Goal: Task Accomplishment & Management: Use online tool/utility

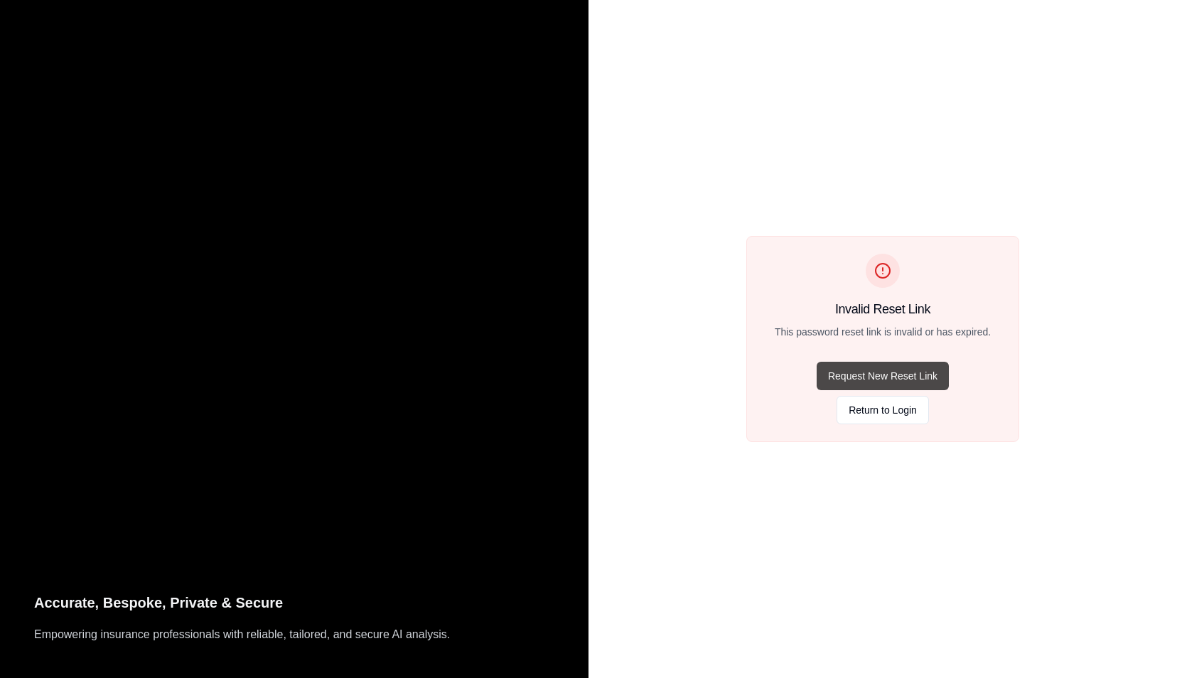
click at [877, 379] on button "Request New Reset Link" at bounding box center [883, 376] width 132 height 28
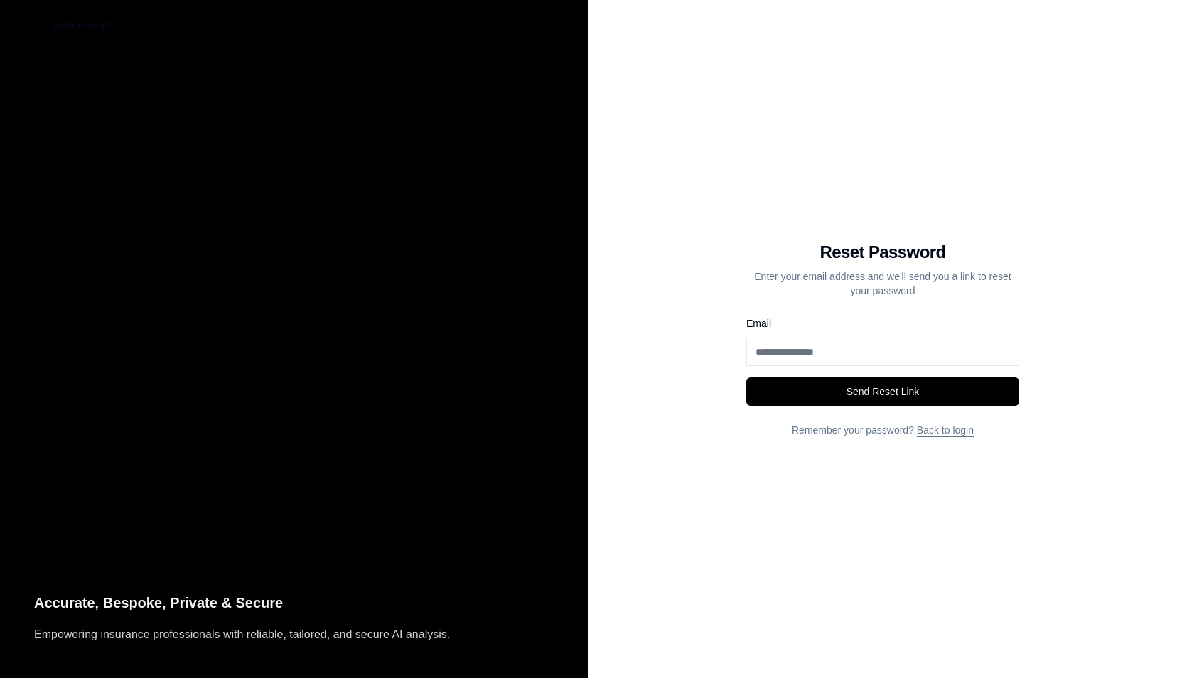
click at [775, 358] on input "Email" at bounding box center [882, 352] width 273 height 28
type input "**********"
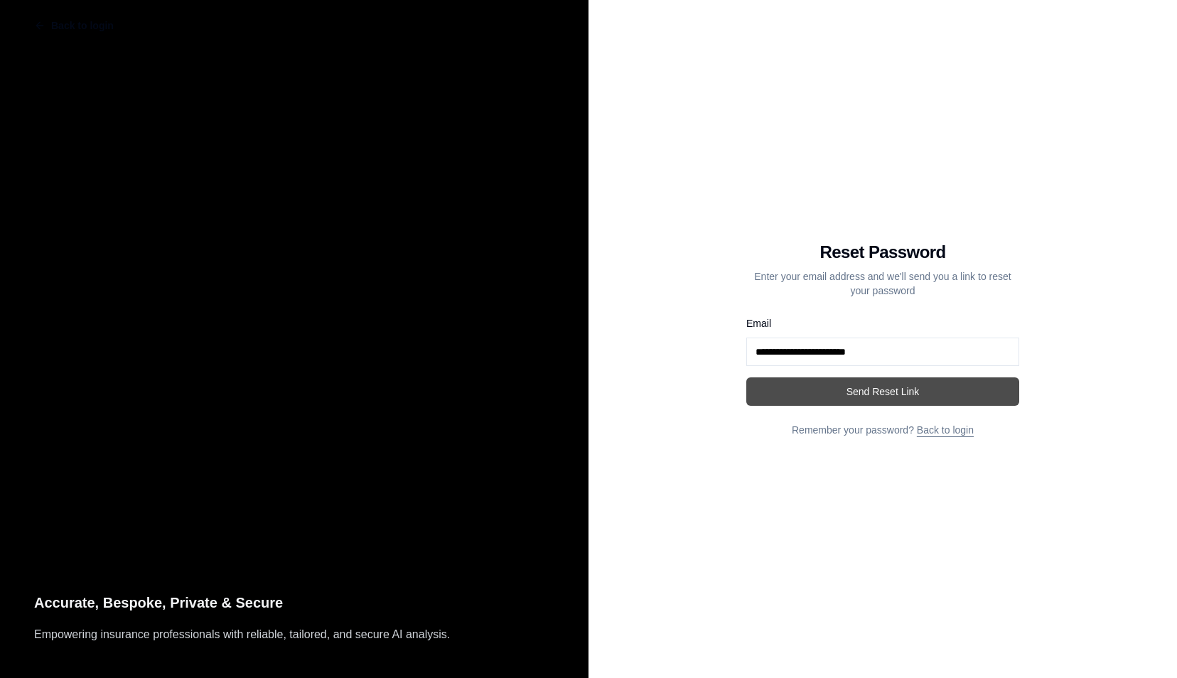
click at [840, 394] on button "Send Reset Link" at bounding box center [882, 391] width 273 height 28
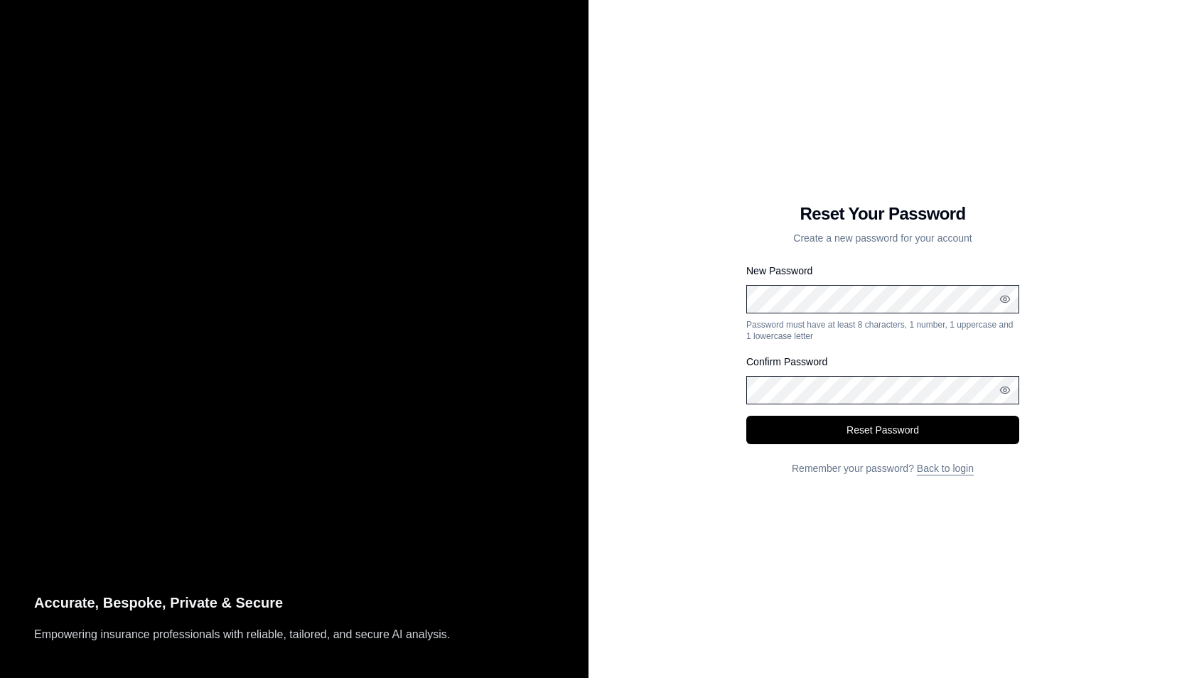
click at [740, 300] on div "Reset Your Password Create a new password for your account New Password Passwor…" at bounding box center [882, 339] width 588 height 678
click at [1006, 298] on icon "button" at bounding box center [1004, 299] width 11 height 11
click at [785, 372] on div "Confirm Password" at bounding box center [882, 378] width 273 height 51
click at [1003, 391] on circle "button" at bounding box center [1004, 390] width 3 height 3
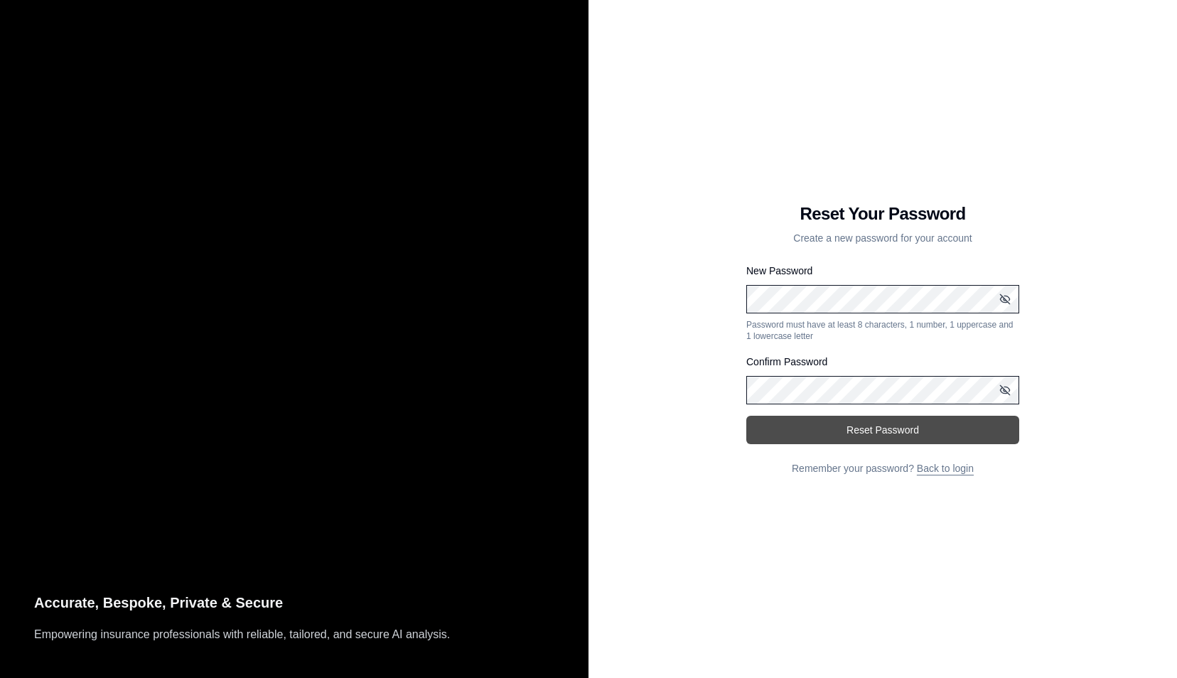
click at [905, 429] on button "Reset Password" at bounding box center [882, 430] width 273 height 28
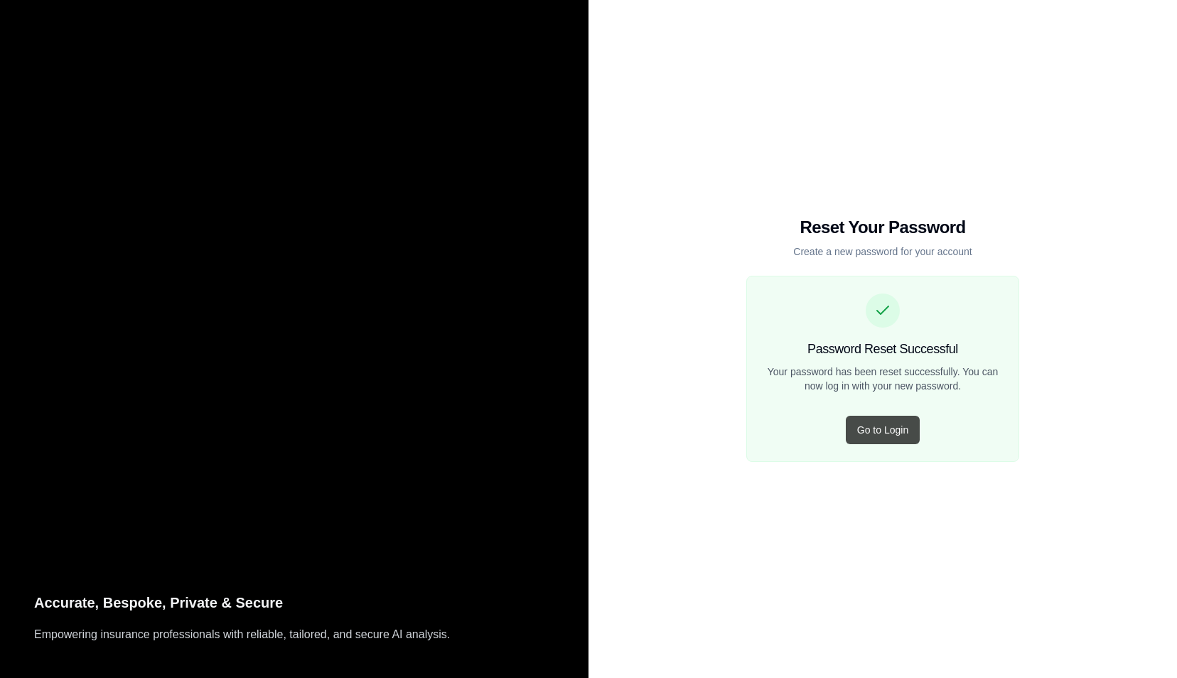
click at [895, 429] on button "Go to Login" at bounding box center [883, 430] width 74 height 28
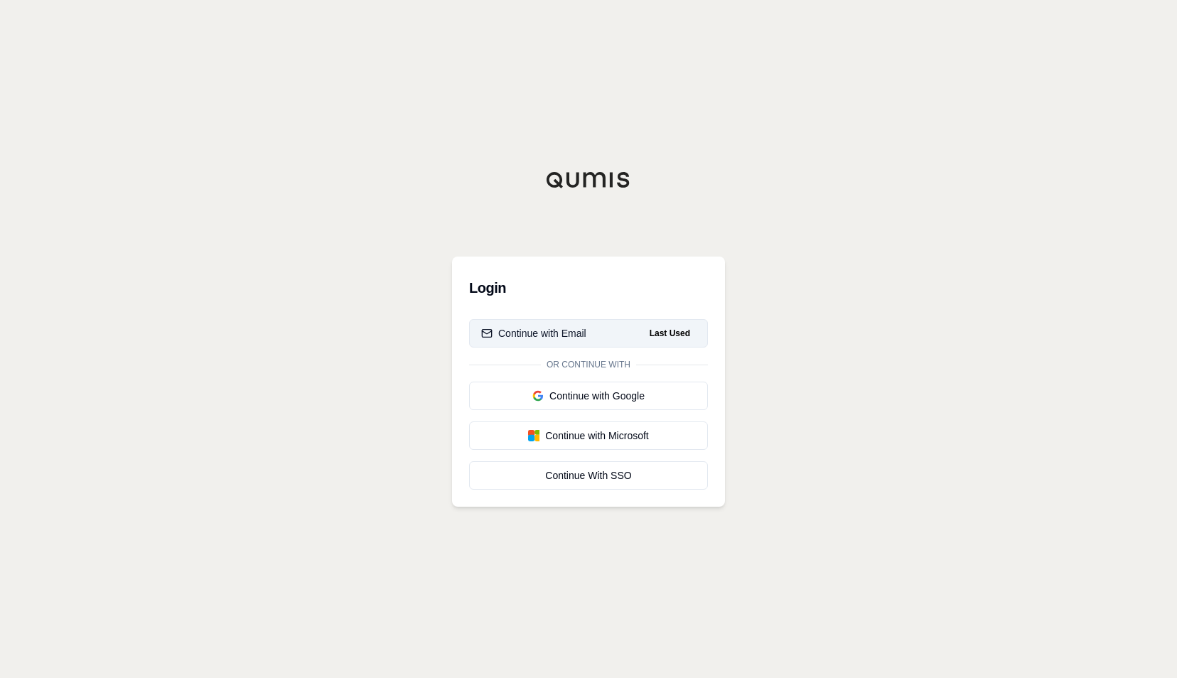
click at [579, 333] on div "Continue with Email" at bounding box center [533, 333] width 105 height 14
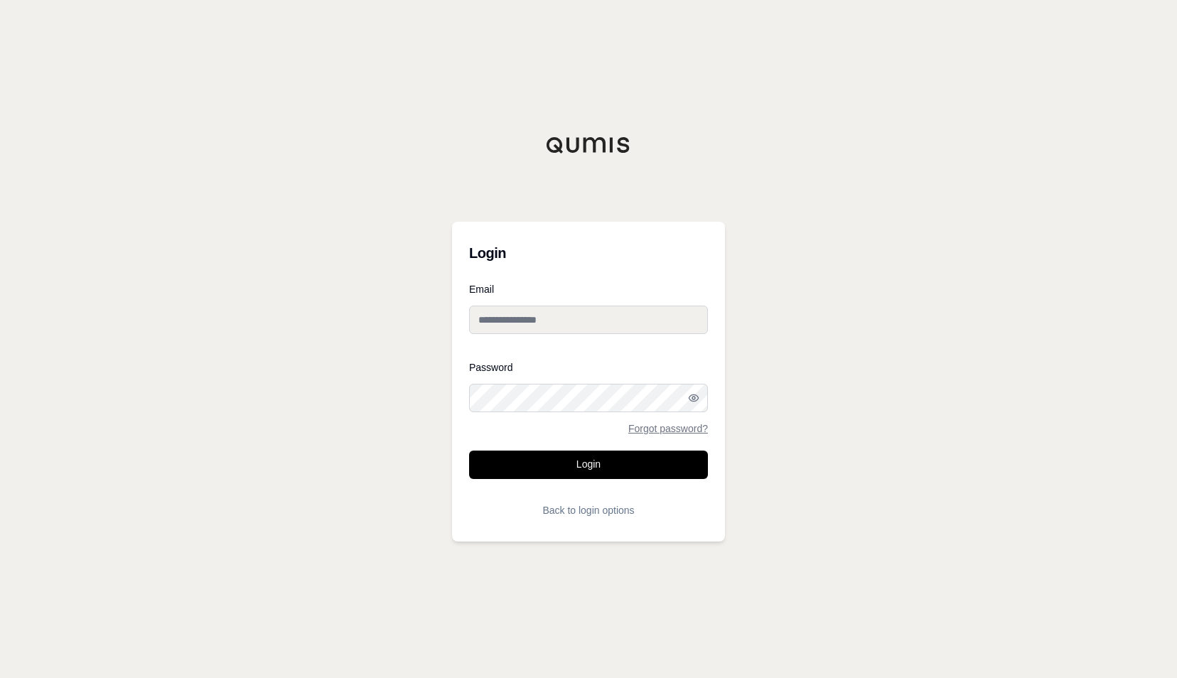
click at [514, 318] on input "Email" at bounding box center [588, 320] width 239 height 28
type input "**********"
click at [551, 461] on button "Login" at bounding box center [588, 465] width 239 height 28
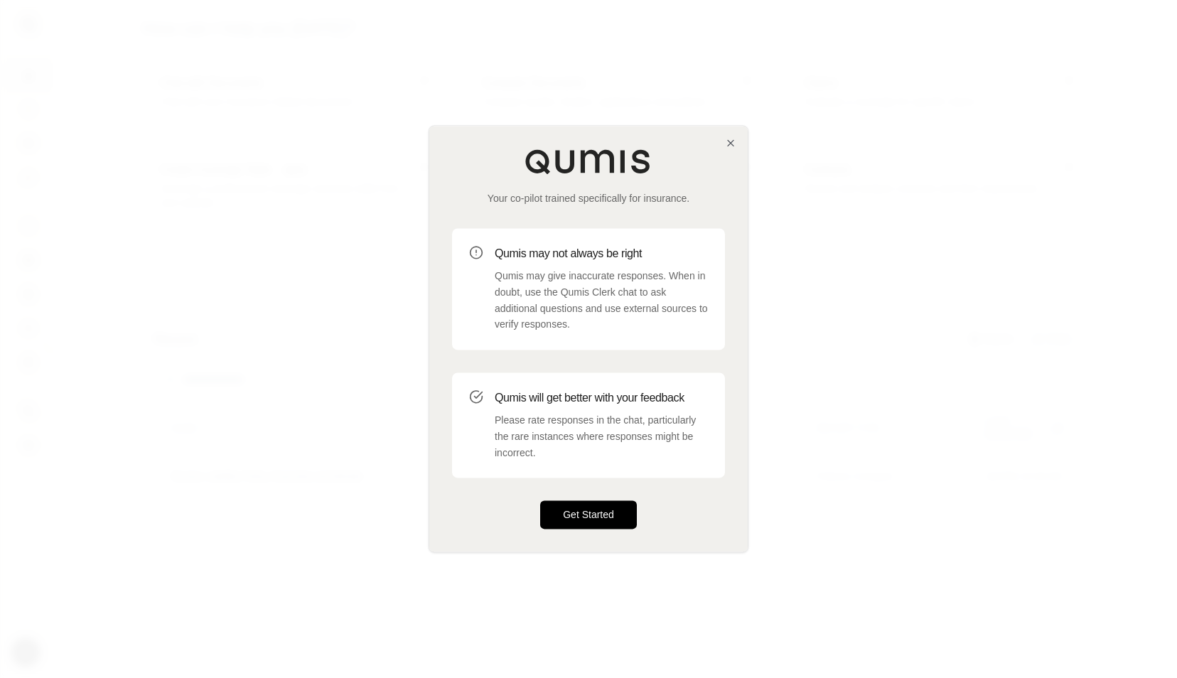
click at [587, 520] on button "Get Started" at bounding box center [588, 515] width 97 height 28
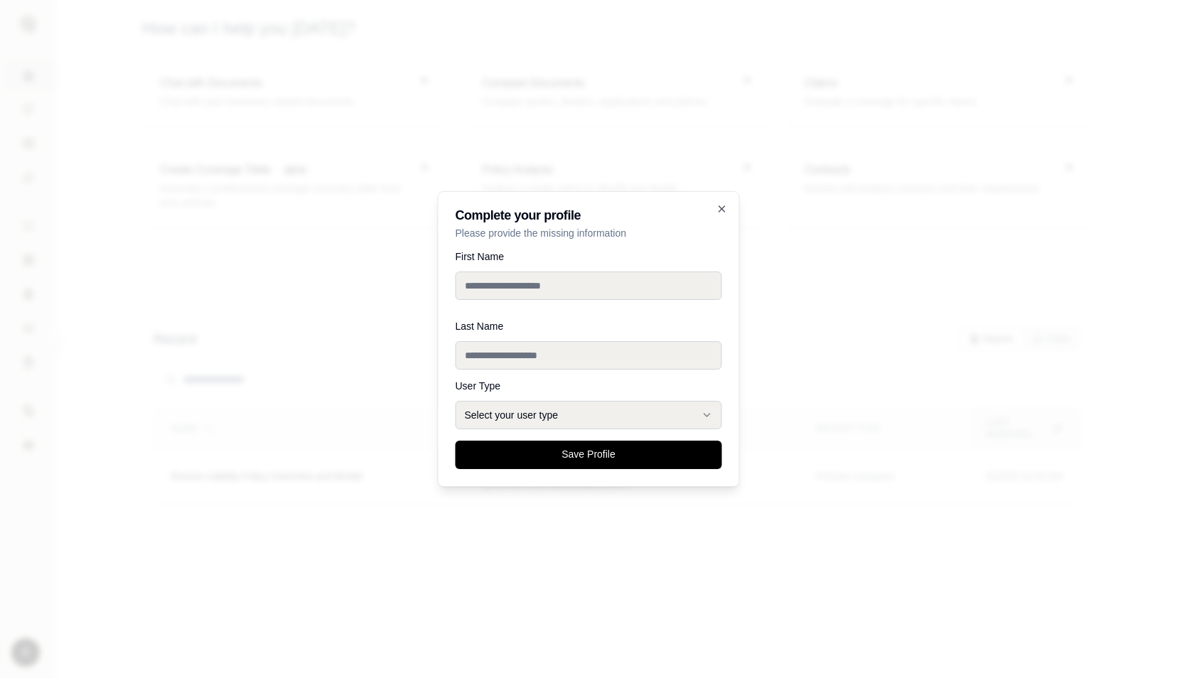
click at [499, 278] on input "First Name" at bounding box center [589, 285] width 267 height 28
type input "********"
click at [493, 351] on input "Last Name" at bounding box center [589, 345] width 267 height 28
type input "********"
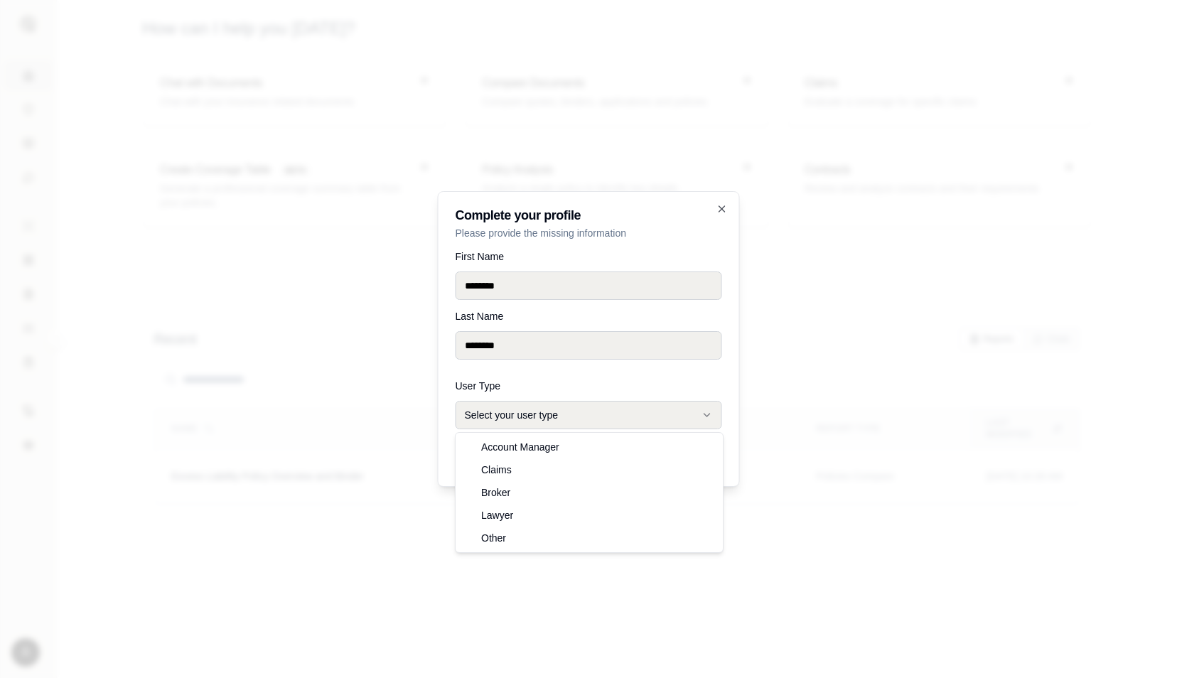
click at [509, 412] on button "Select your user type" at bounding box center [589, 415] width 267 height 28
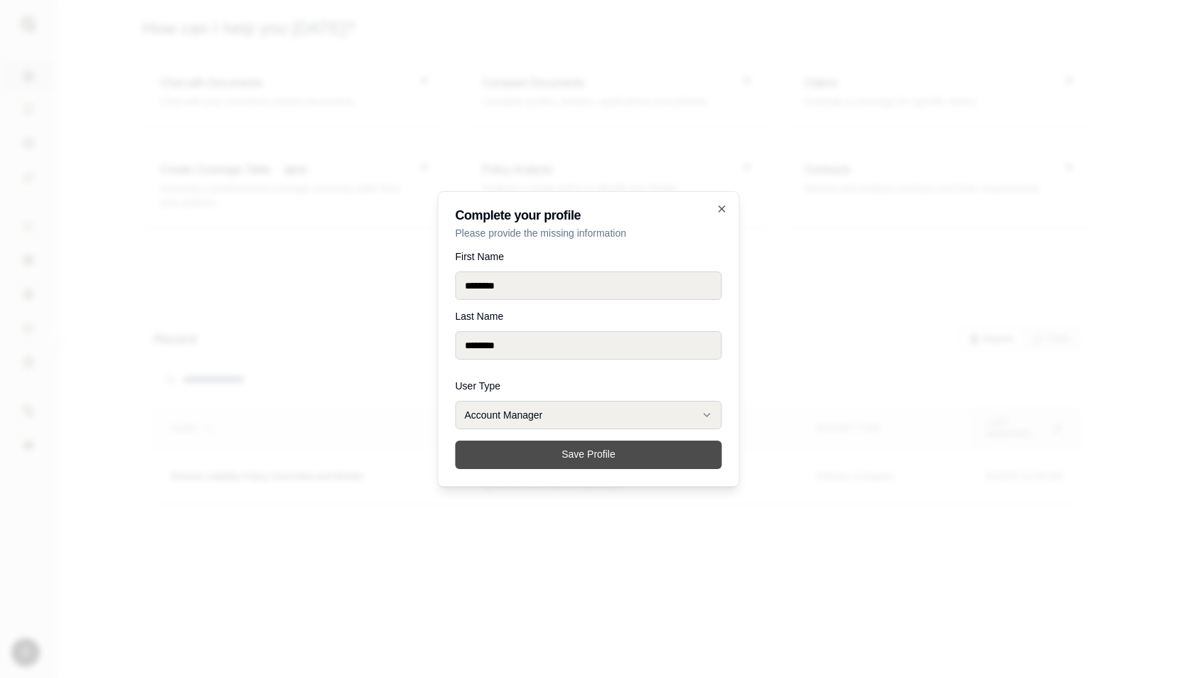
click at [524, 465] on button "Save Profile" at bounding box center [589, 455] width 267 height 28
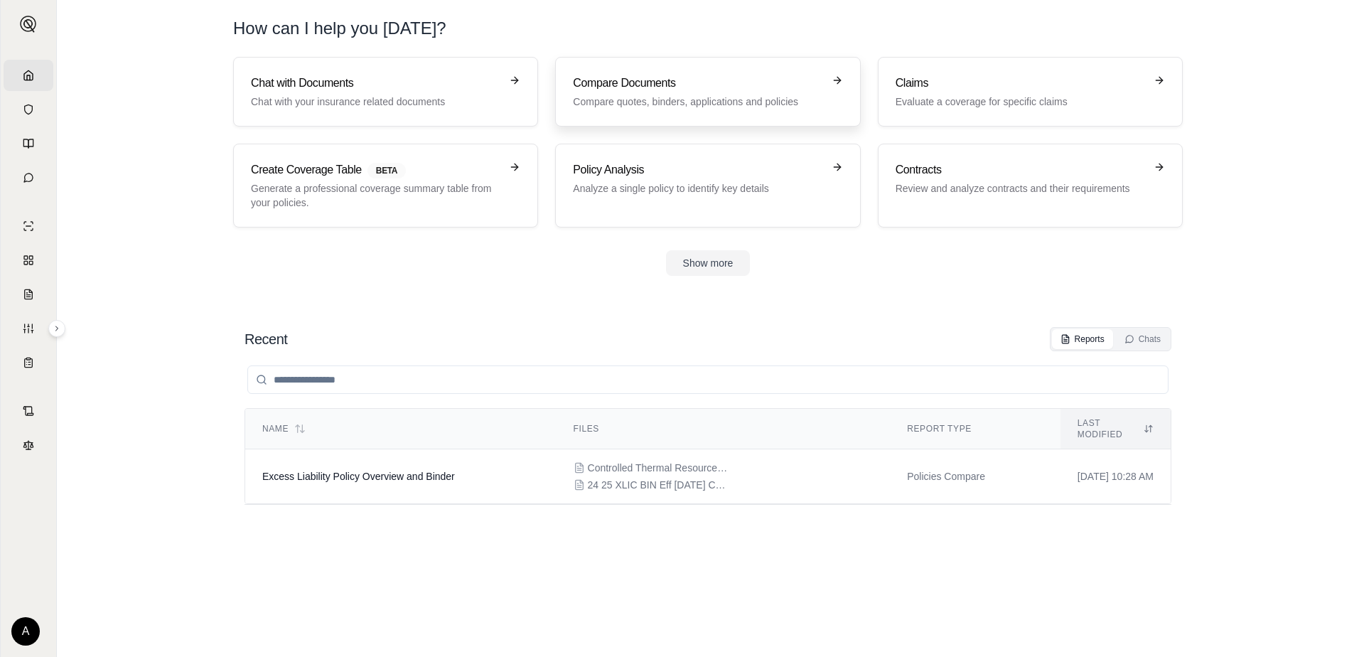
click at [628, 92] on div "Compare Documents Compare quotes, binders, applications and policies" at bounding box center [697, 92] width 249 height 34
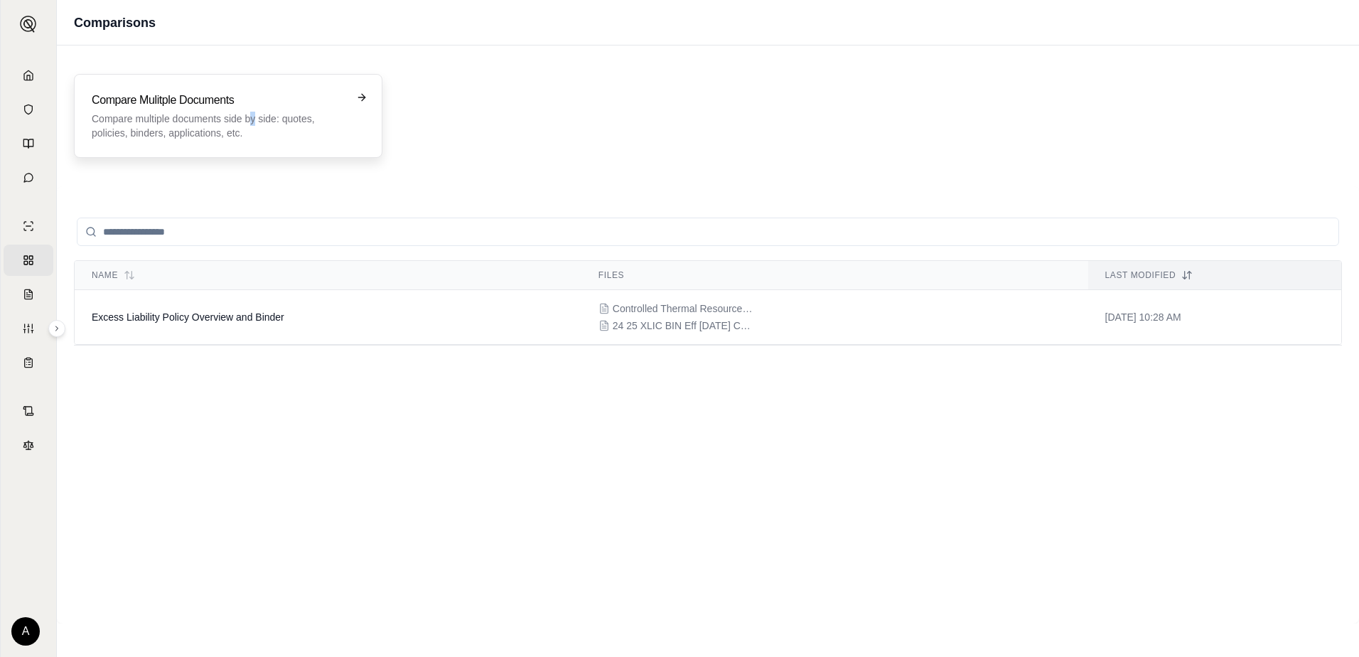
click at [253, 117] on p "Compare multiple documents side by side: quotes, policies, binders, application…" at bounding box center [218, 126] width 253 height 28
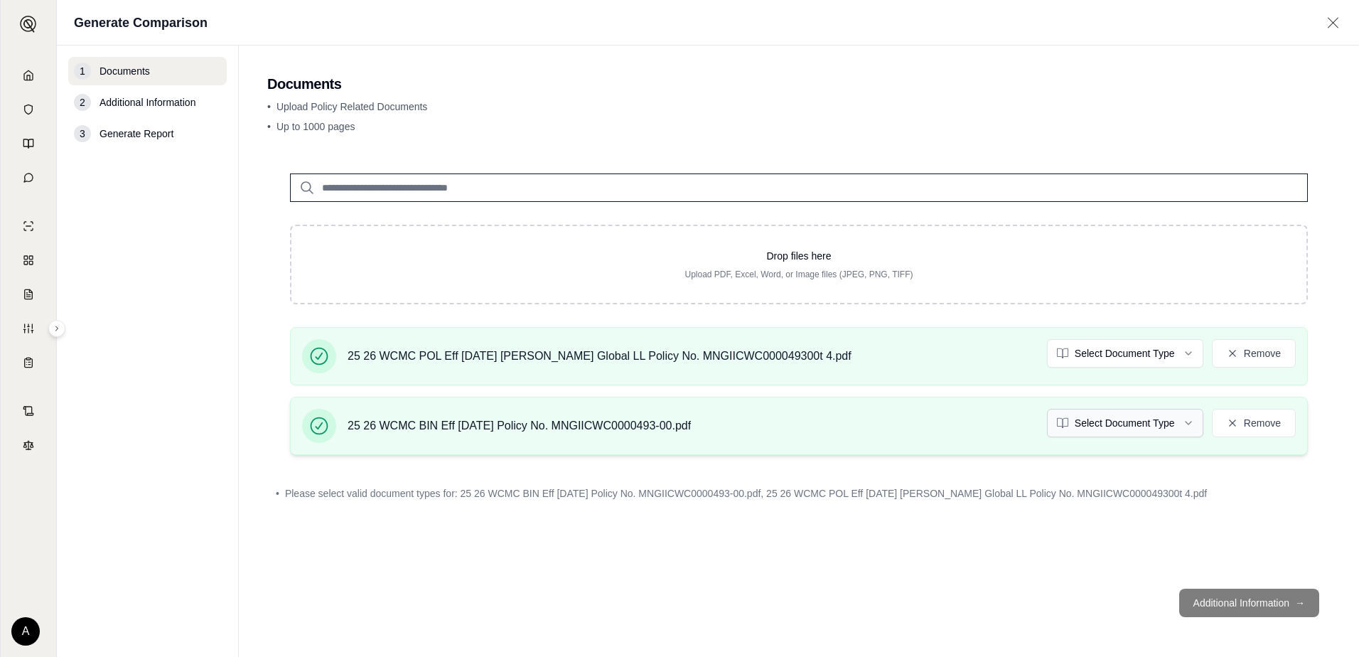
click at [1139, 424] on html "Home Vault Prompts Chats Single Policy Comparisons Claims Custom Report Coverag…" at bounding box center [679, 328] width 1359 height 657
click at [1130, 351] on html "Home Vault Prompts Chats Single Policy Comparisons Claims Custom Report Coverag…" at bounding box center [679, 328] width 1359 height 657
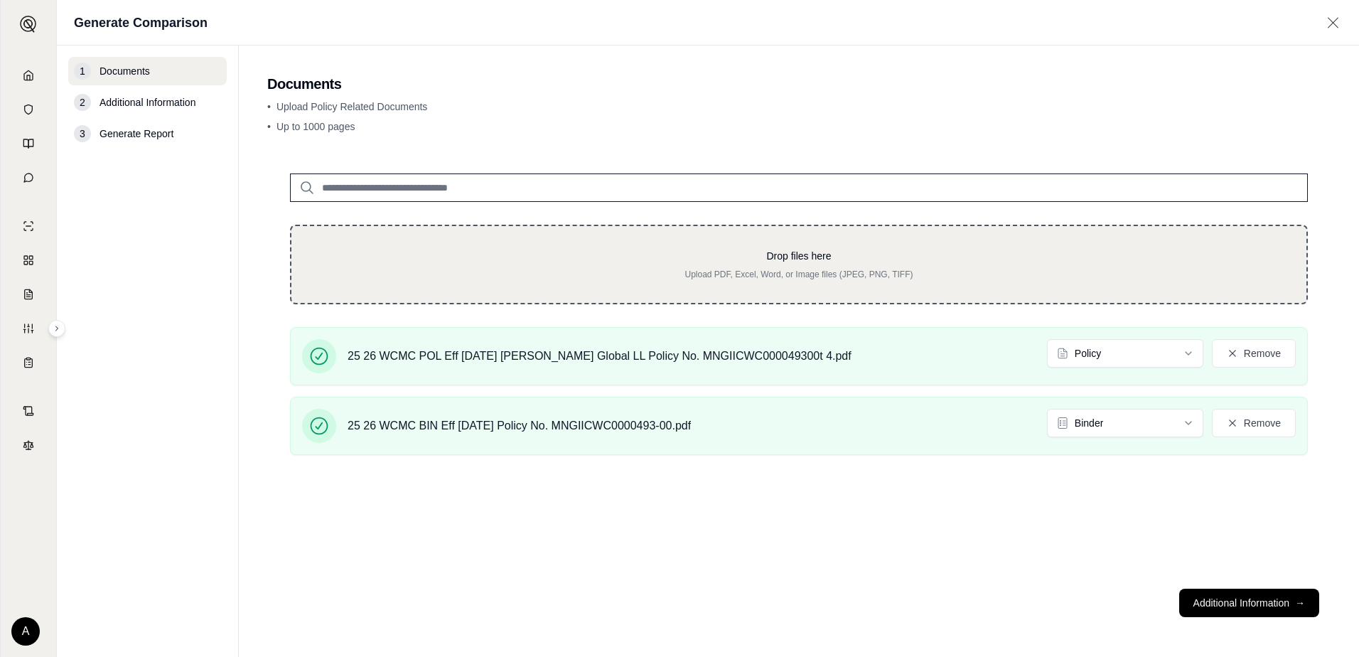
click at [343, 238] on div "Drop files here Upload PDF, Excel, Word, or Image files (JPEG, PNG, TIFF)" at bounding box center [799, 265] width 1018 height 80
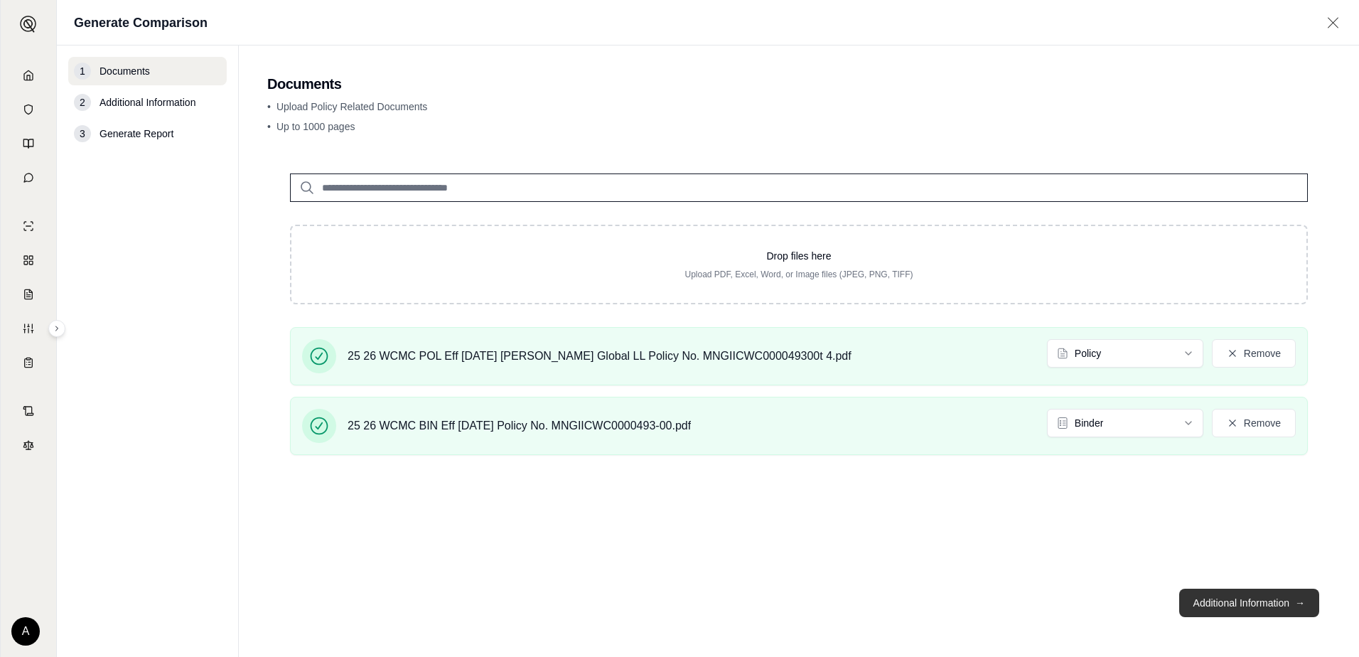
click at [1176, 602] on button "Additional Information →" at bounding box center [1249, 602] width 140 height 28
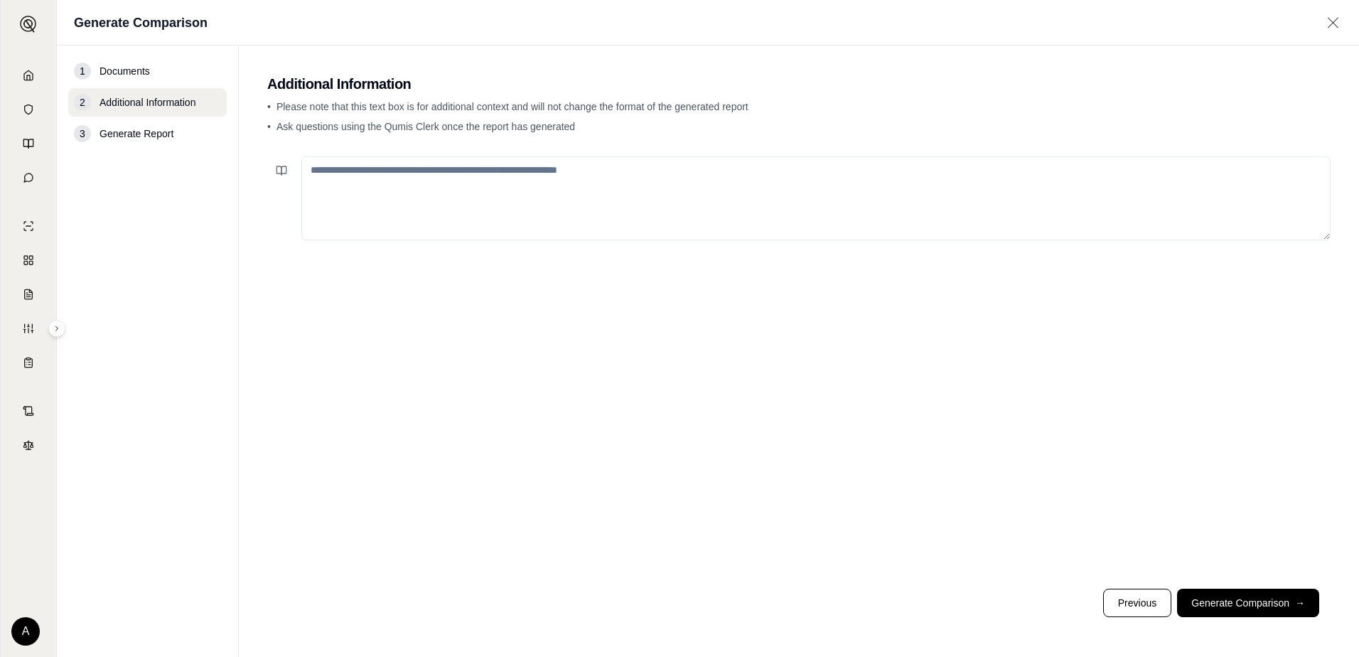
click at [330, 172] on textarea at bounding box center [815, 198] width 1029 height 84
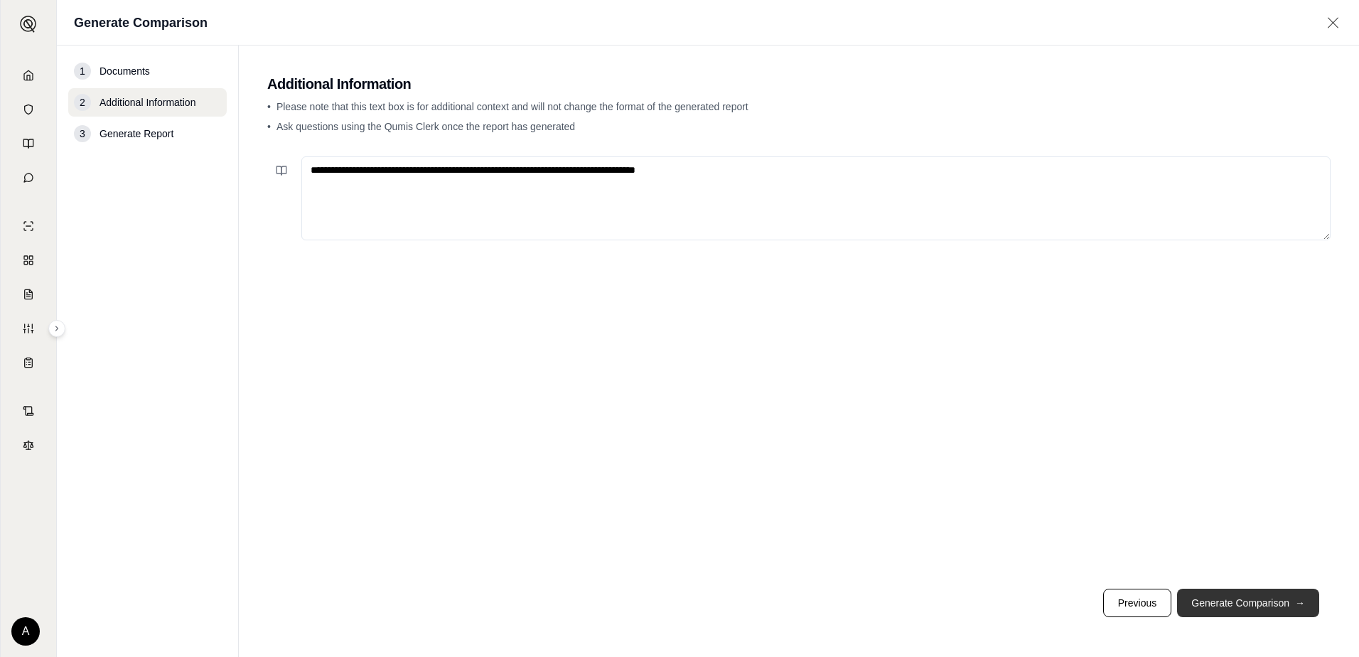
type textarea "**********"
click at [1176, 598] on button "Generate Comparison →" at bounding box center [1248, 602] width 142 height 28
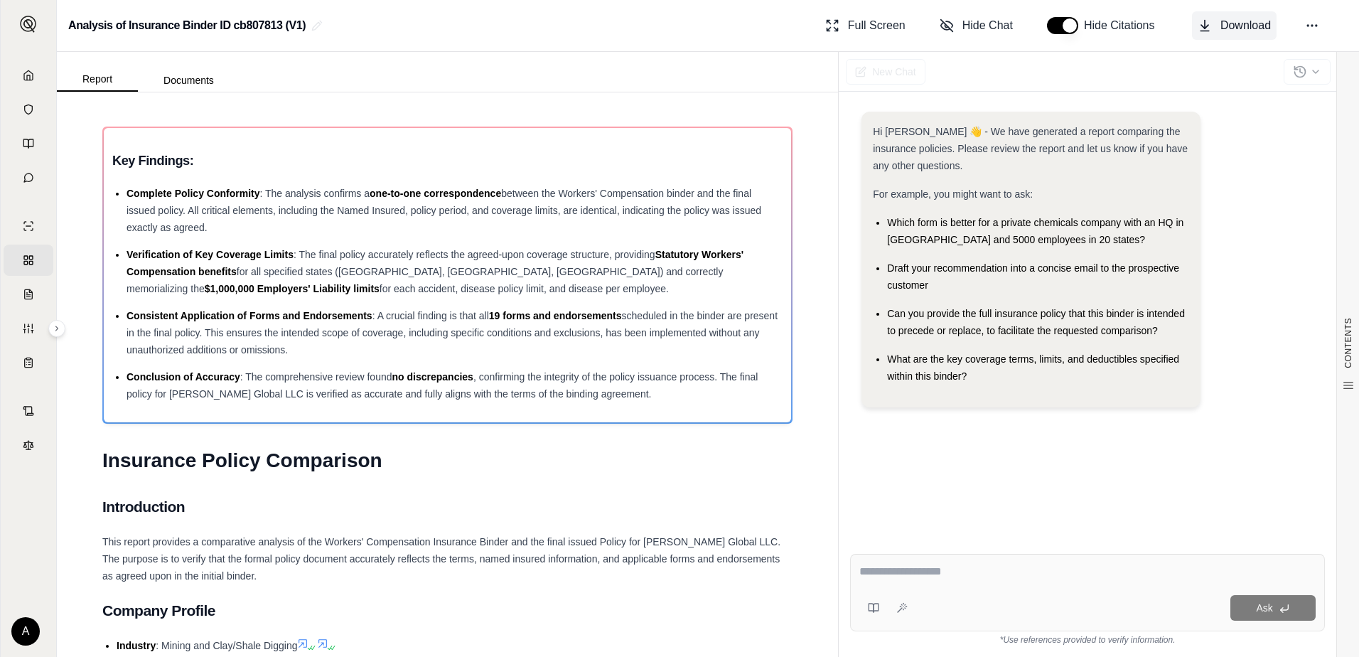
click at [1176, 18] on span "Download" at bounding box center [1245, 25] width 50 height 17
drag, startPoint x: 1000, startPoint y: 467, endPoint x: 1013, endPoint y: 463, distance: 13.3
click at [1000, 467] on div "Hi Angelica 👋 - We have generated a report comparing the insurance policies. Pl…" at bounding box center [1087, 315] width 475 height 431
click at [1176, 26] on span "Download" at bounding box center [1245, 25] width 50 height 17
click at [1176, 27] on icon at bounding box center [1312, 25] width 14 height 14
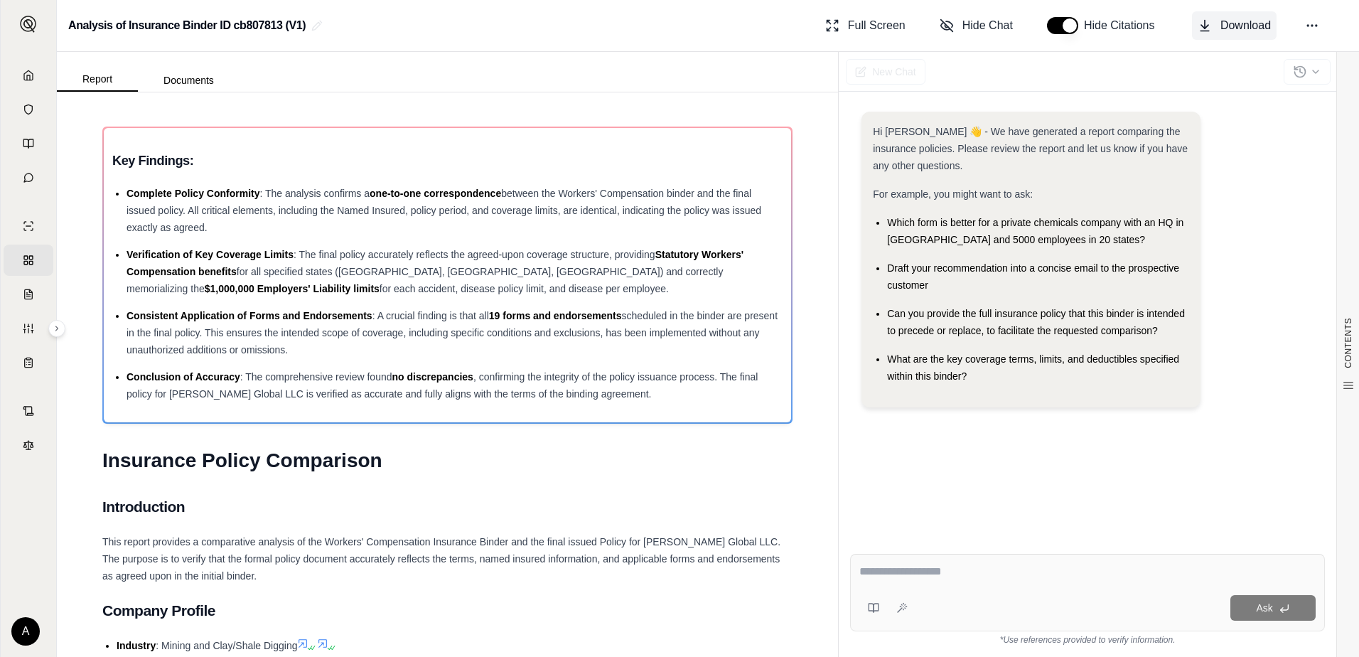
click at [1176, 23] on span "Download" at bounding box center [1245, 25] width 50 height 17
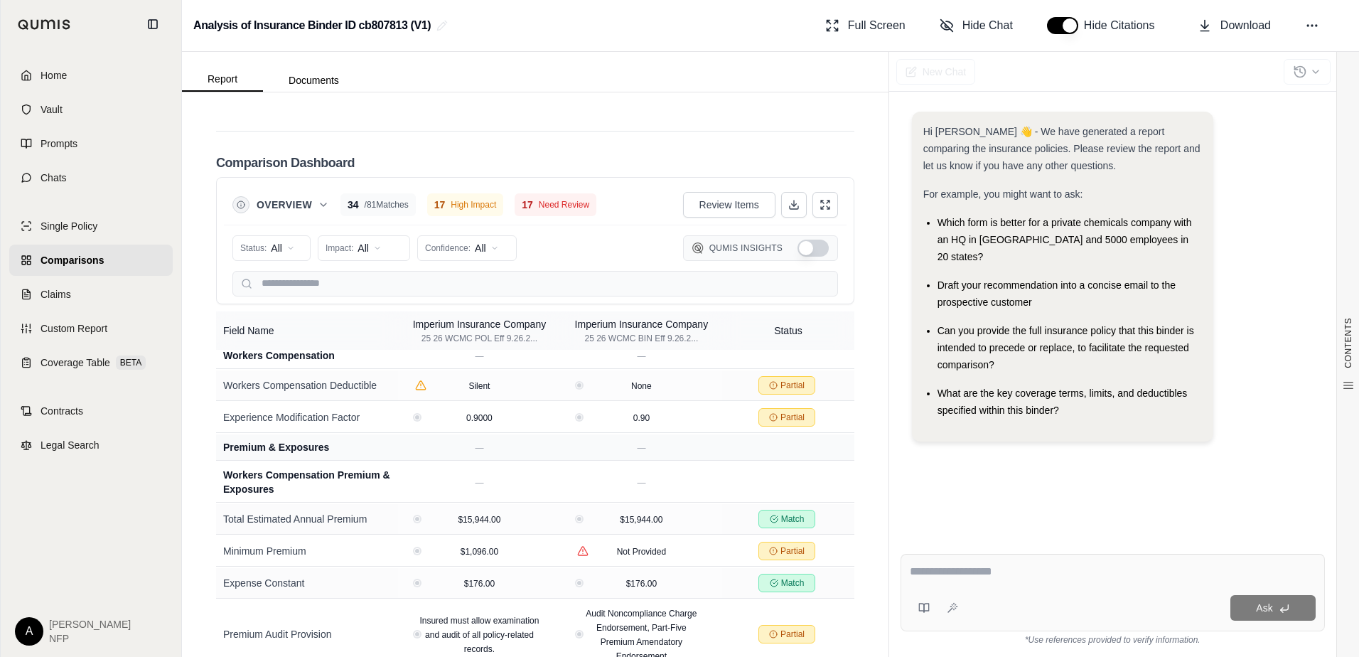
scroll to position [948, 0]
